Goal: Information Seeking & Learning: Check status

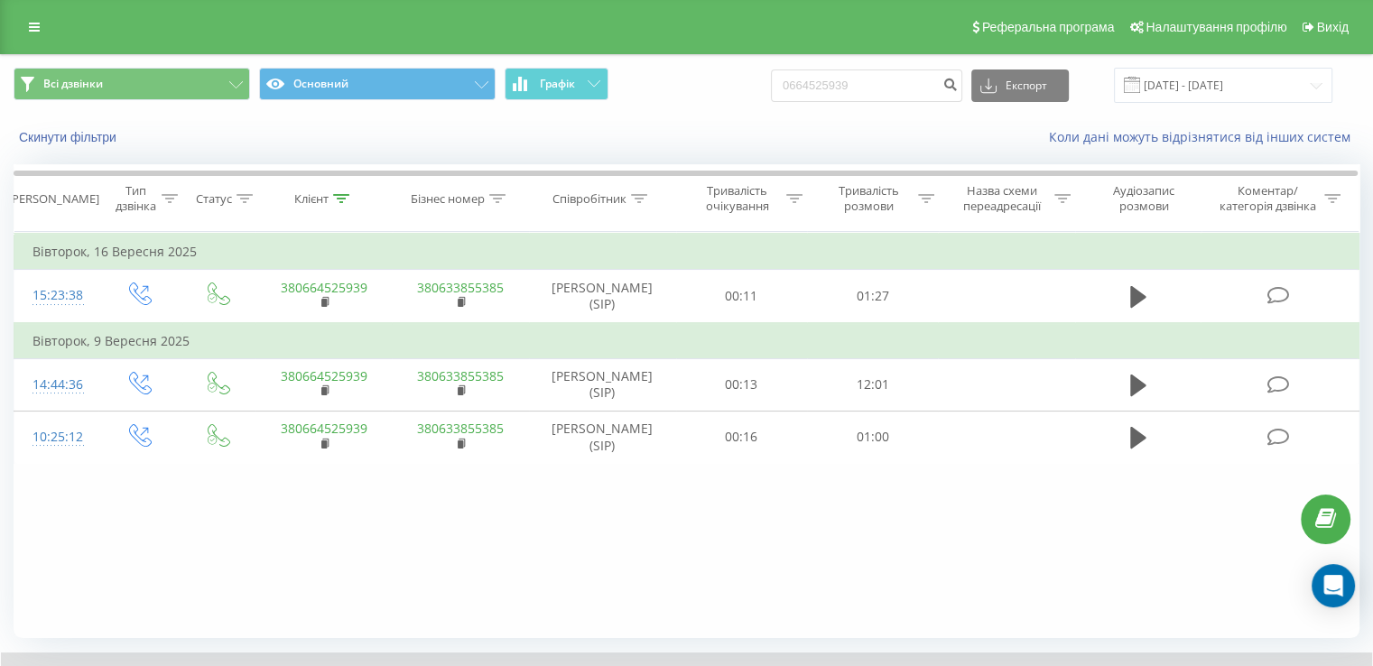
click at [874, 63] on div "Всі дзвінки Основний Графік 0664525939 Експорт .csv .xls .xlsx [DATE] - [DATE]" at bounding box center [686, 85] width 1371 height 60
click at [871, 80] on input "0664525939" at bounding box center [866, 85] width 191 height 32
paste input "[PHONE_NUMBER]"
type input "[PHONE_NUMBER]"
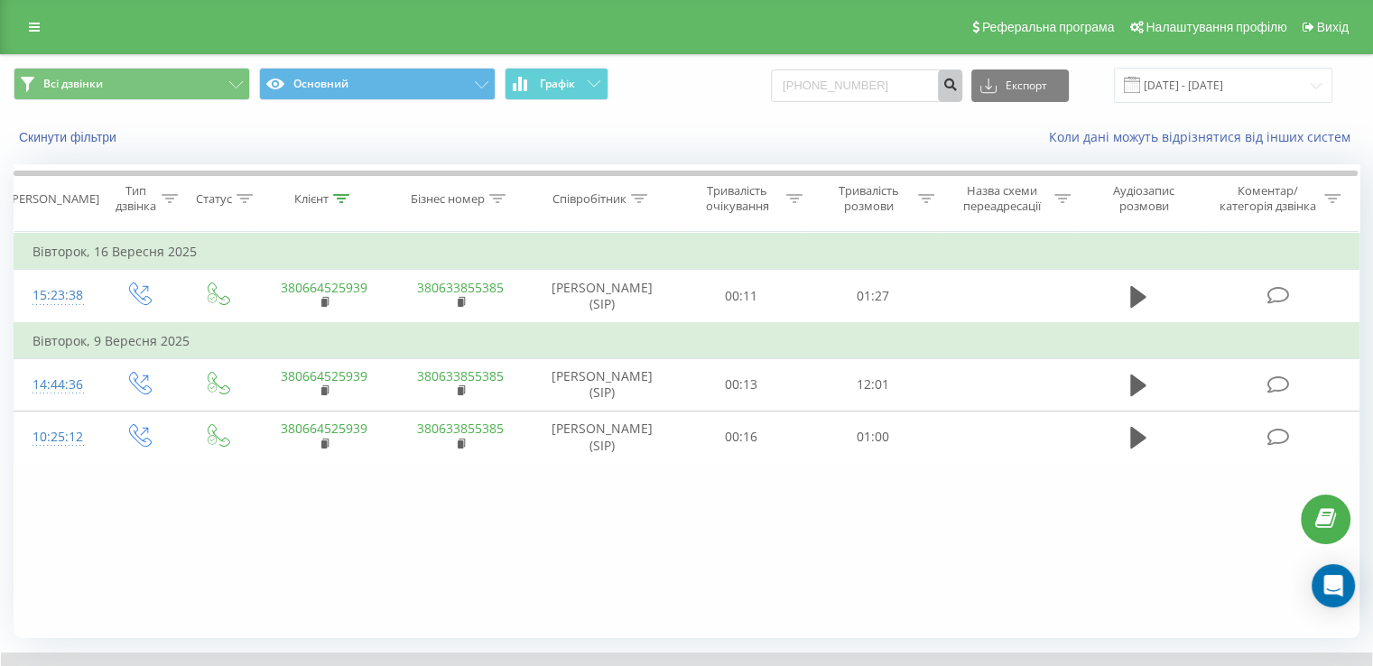
click at [958, 86] on icon "submit" at bounding box center [949, 82] width 15 height 11
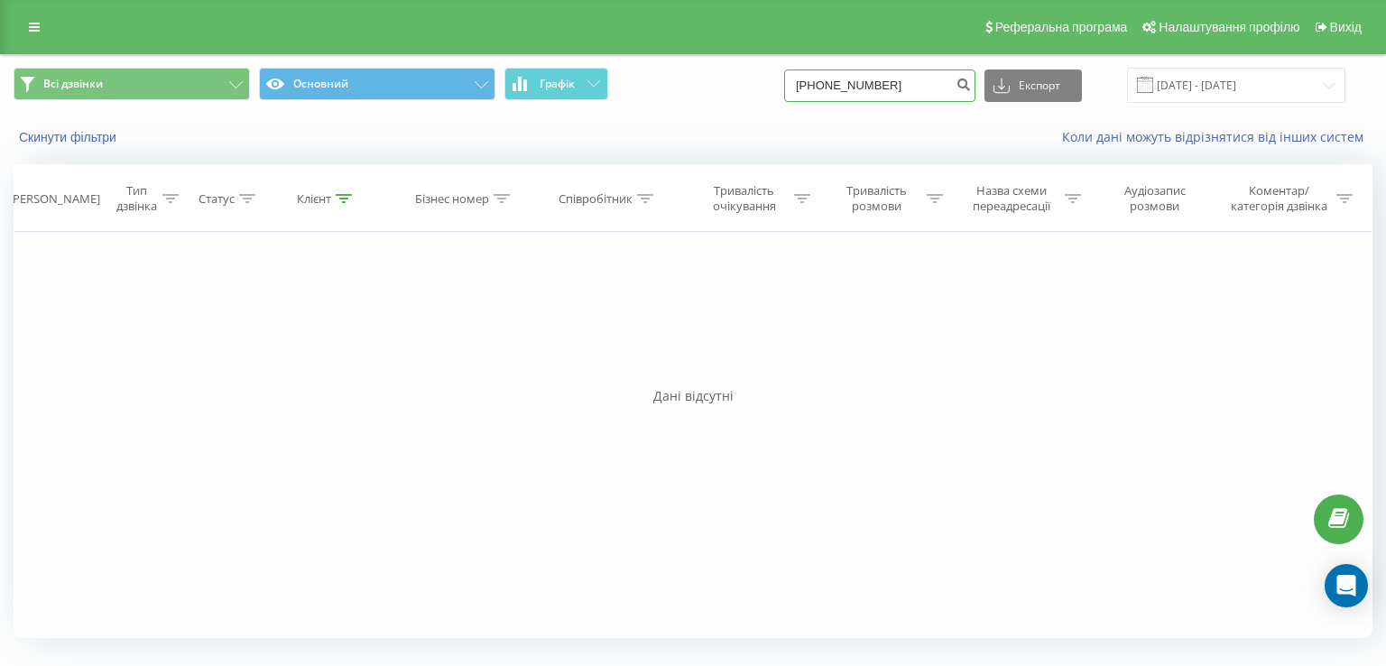
click at [902, 92] on input "[PHONE_NUMBER]" at bounding box center [879, 85] width 191 height 32
click at [971, 85] on icon "submit" at bounding box center [963, 82] width 15 height 11
